Goal: Information Seeking & Learning: Find specific fact

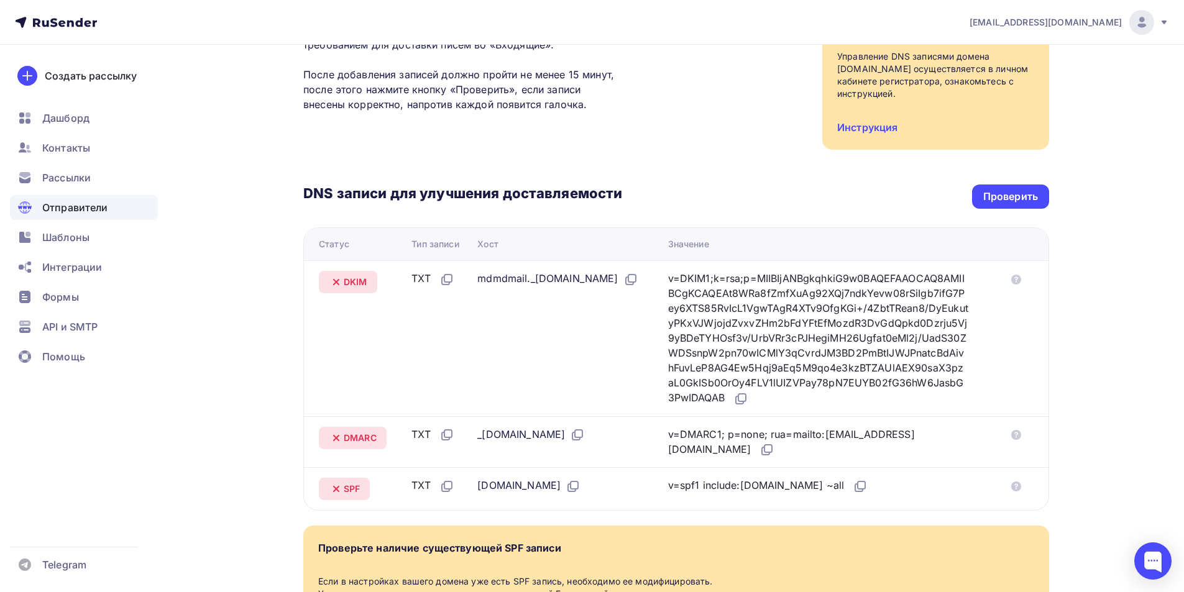
scroll to position [186, 0]
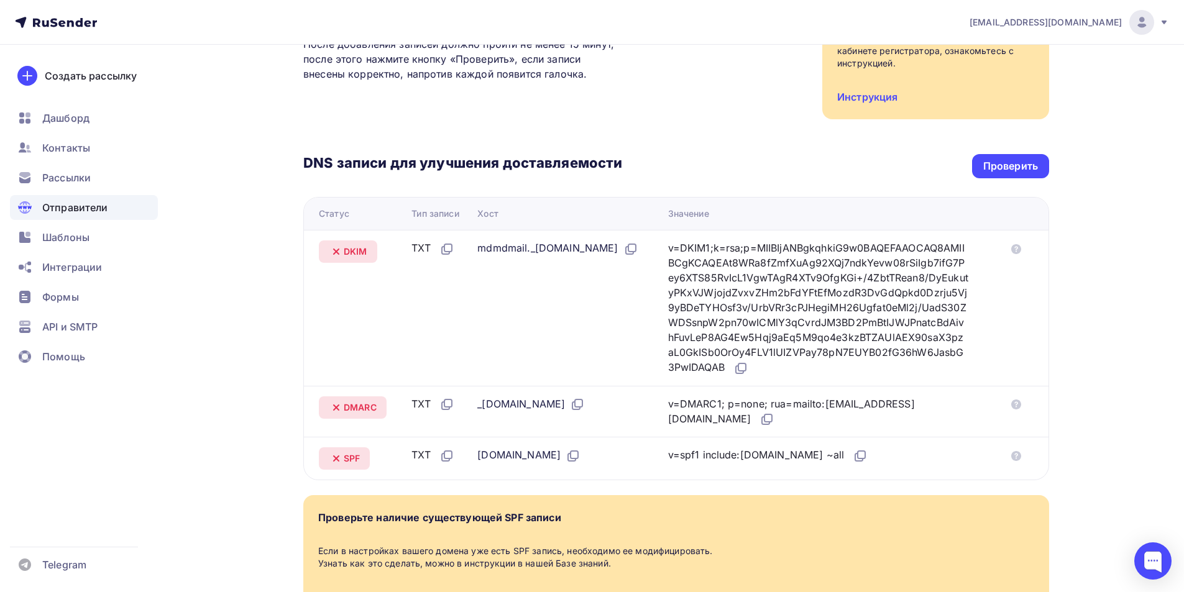
click at [337, 255] on icon at bounding box center [336, 251] width 15 height 15
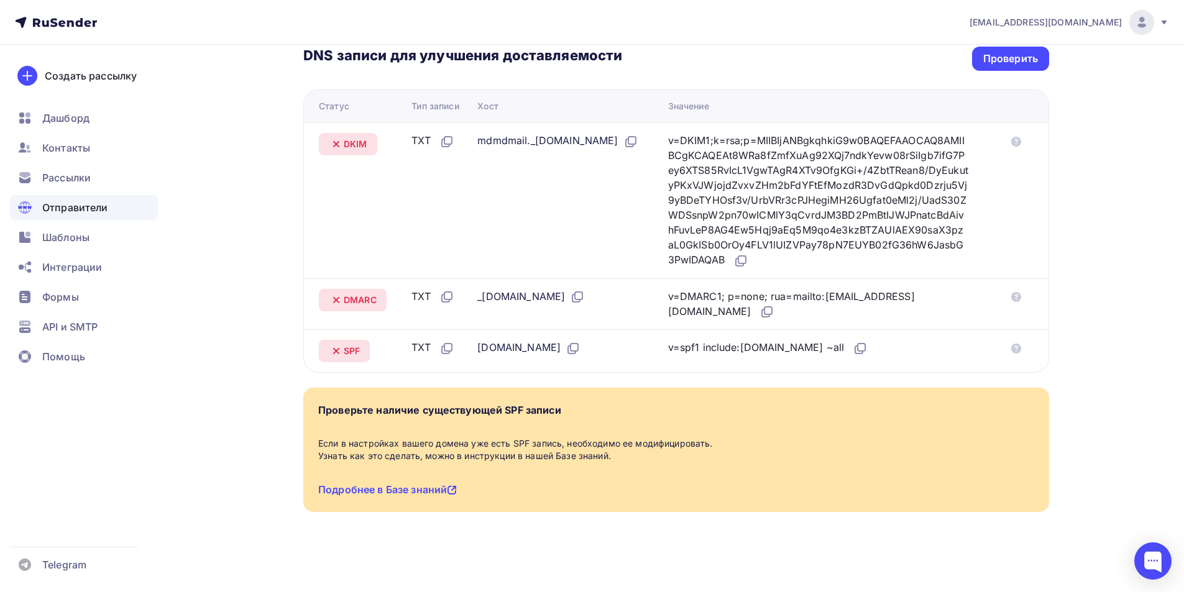
scroll to position [232, 0]
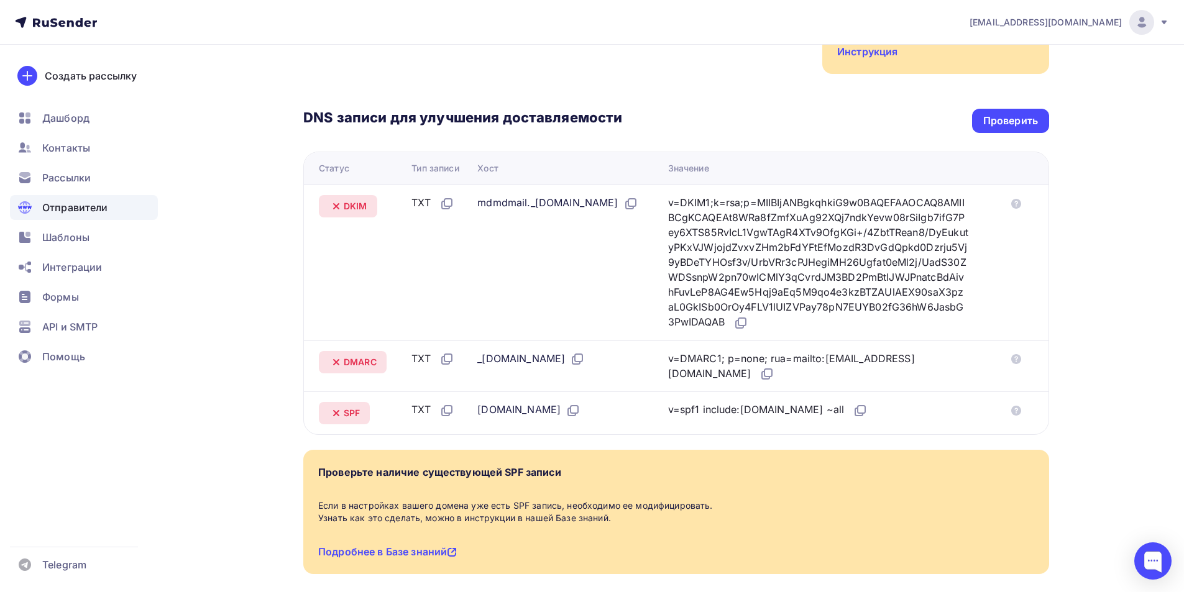
drag, startPoint x: 340, startPoint y: 206, endPoint x: 347, endPoint y: 206, distance: 6.9
click at [347, 206] on div "DKIM" at bounding box center [348, 206] width 58 height 22
click at [352, 206] on span "DKIM" at bounding box center [356, 206] width 24 height 12
copy span "DKIM"
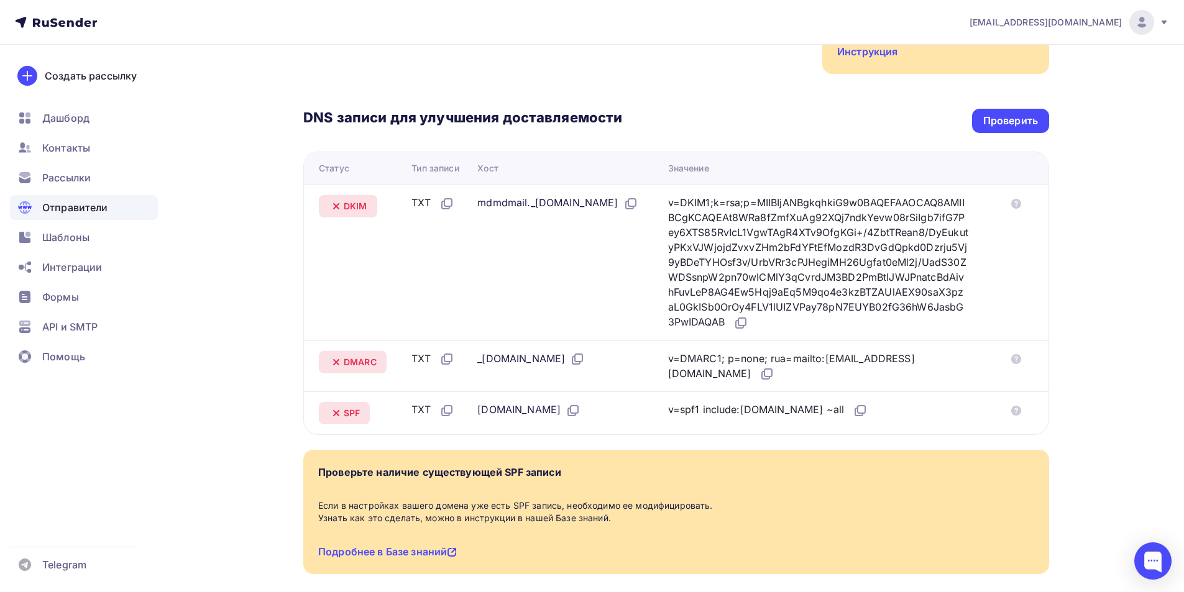
click at [411, 174] on div "Тип записи" at bounding box center [434, 168] width 47 height 12
copy tr "Тип записи"
click at [438, 205] on div "TXT" at bounding box center [432, 203] width 42 height 16
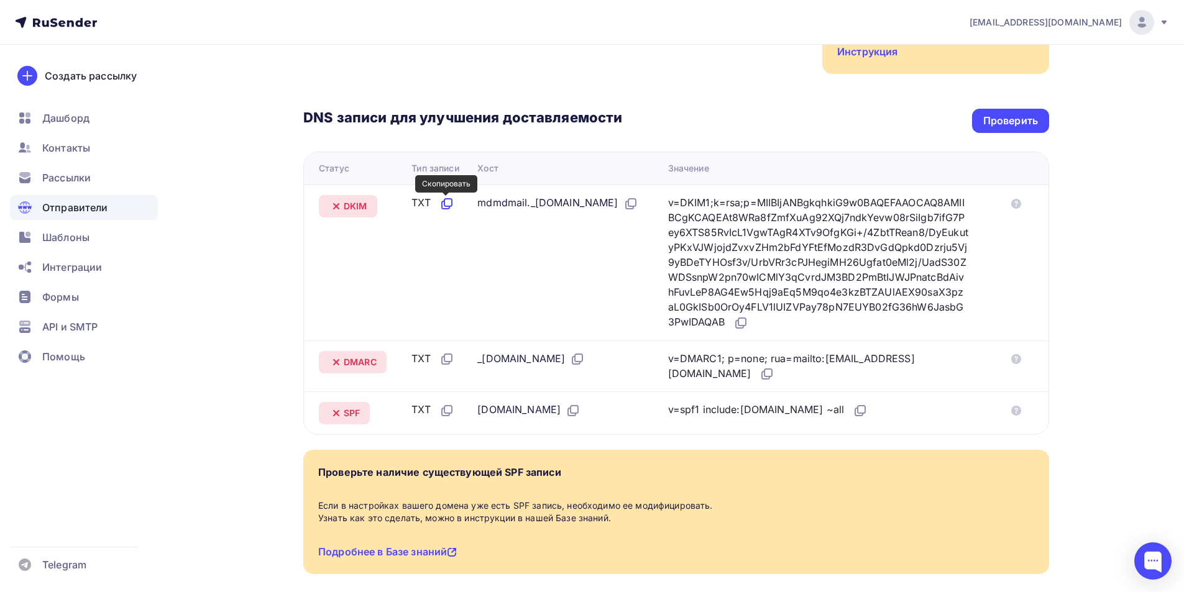
click at [446, 206] on icon at bounding box center [447, 202] width 7 height 7
click at [488, 168] on div "Хост" at bounding box center [487, 168] width 21 height 12
copy div "Хост"
click at [638, 209] on icon at bounding box center [630, 203] width 15 height 15
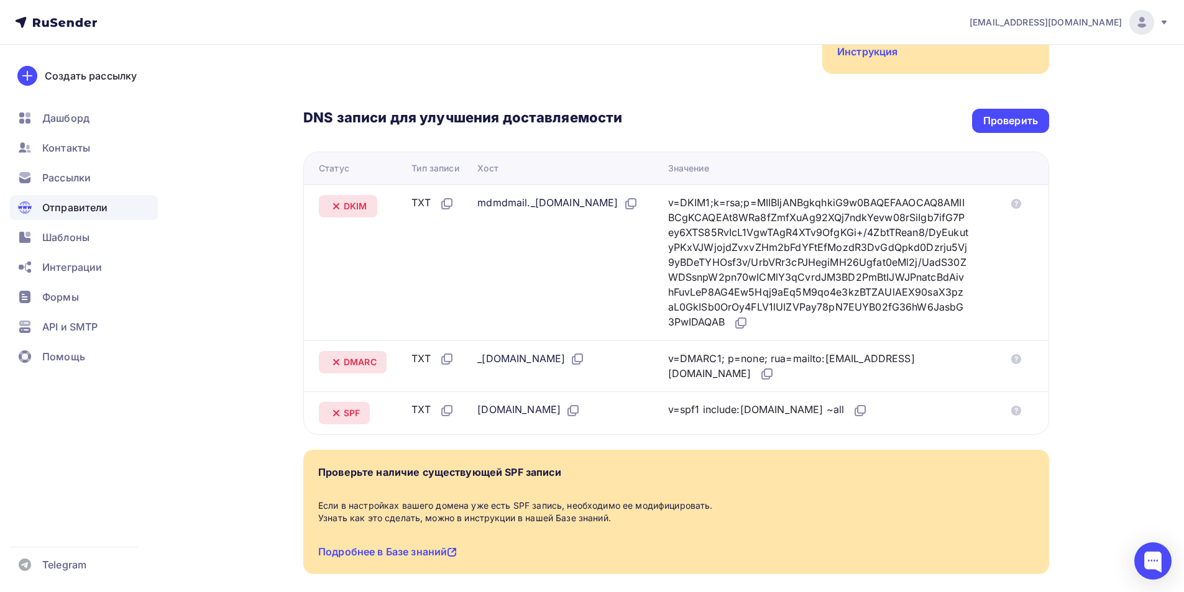
click at [696, 167] on div "Значение" at bounding box center [688, 168] width 41 height 12
copy div "Значение"
click at [748, 327] on icon at bounding box center [740, 323] width 15 height 15
click at [351, 362] on span "DMARC" at bounding box center [360, 362] width 33 height 12
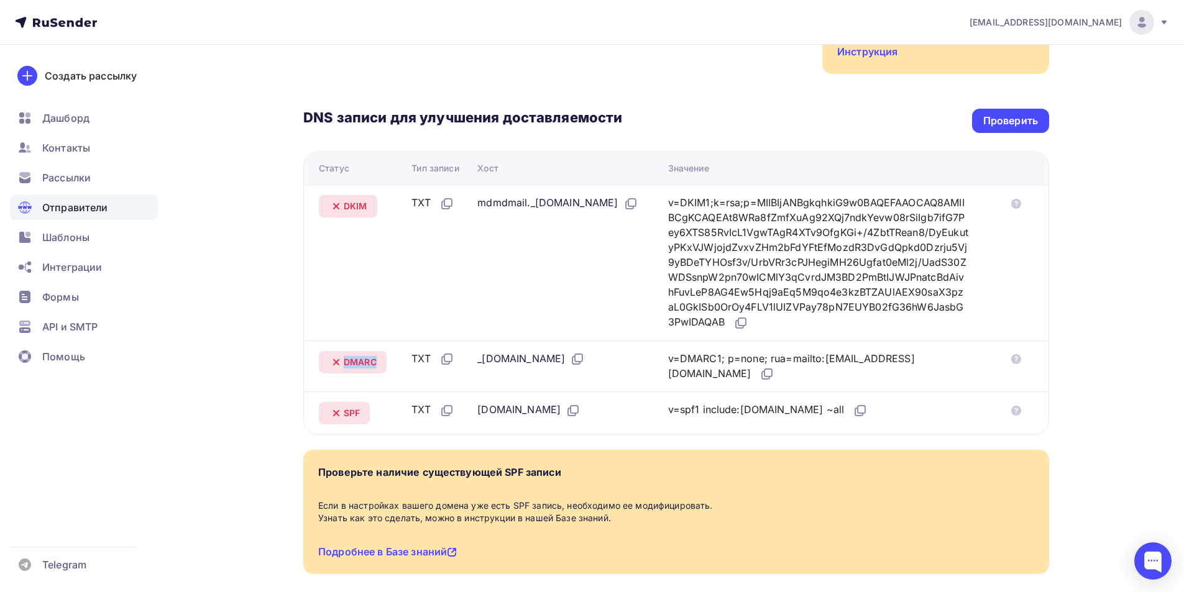
click at [351, 362] on span "DMARC" at bounding box center [360, 362] width 33 height 12
copy span "DMARC"
click at [584, 356] on icon at bounding box center [577, 359] width 15 height 15
click at [759, 373] on icon at bounding box center [766, 374] width 15 height 15
click at [353, 410] on span "SPF" at bounding box center [352, 413] width 16 height 12
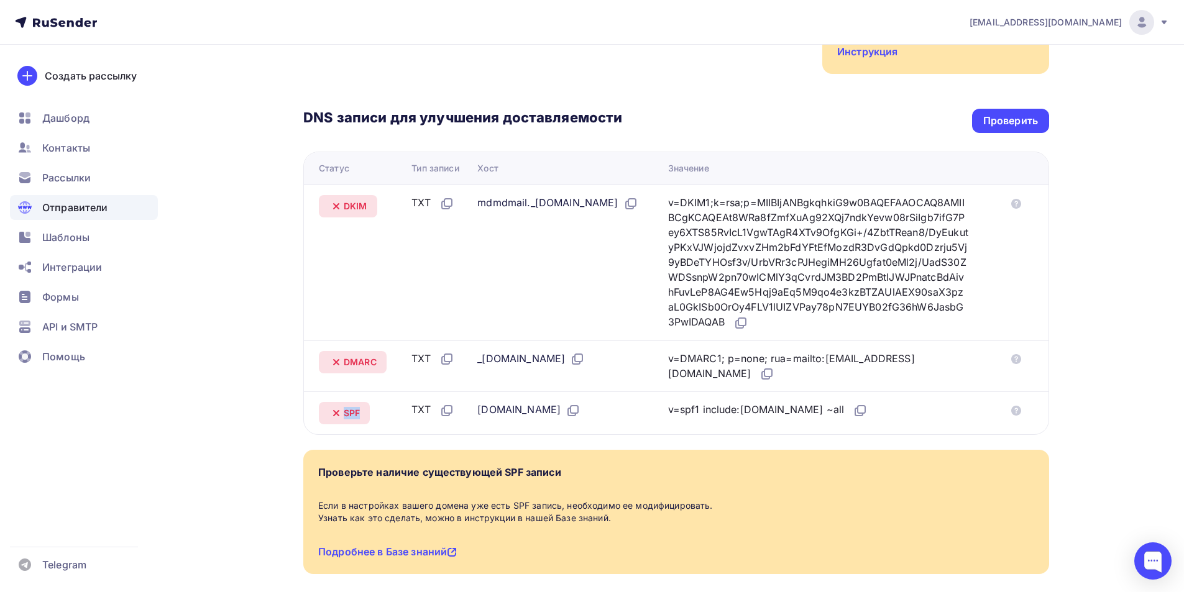
click at [353, 410] on span "SPF" at bounding box center [352, 413] width 16 height 12
copy span "SPF"
click at [853, 410] on icon at bounding box center [860, 410] width 15 height 15
